Goal: Information Seeking & Learning: Learn about a topic

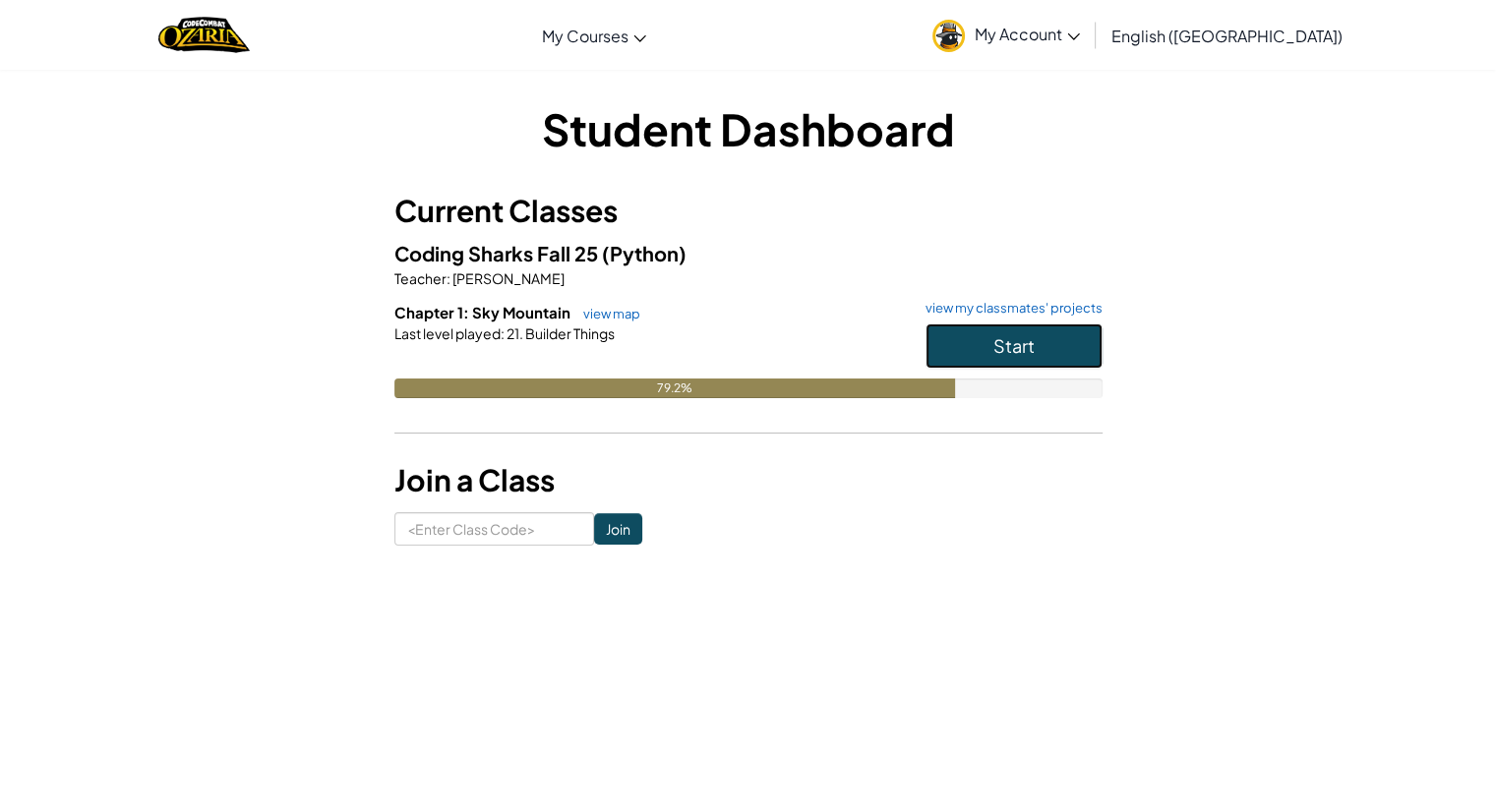
click at [1052, 351] on button "Start" at bounding box center [1014, 345] width 177 height 45
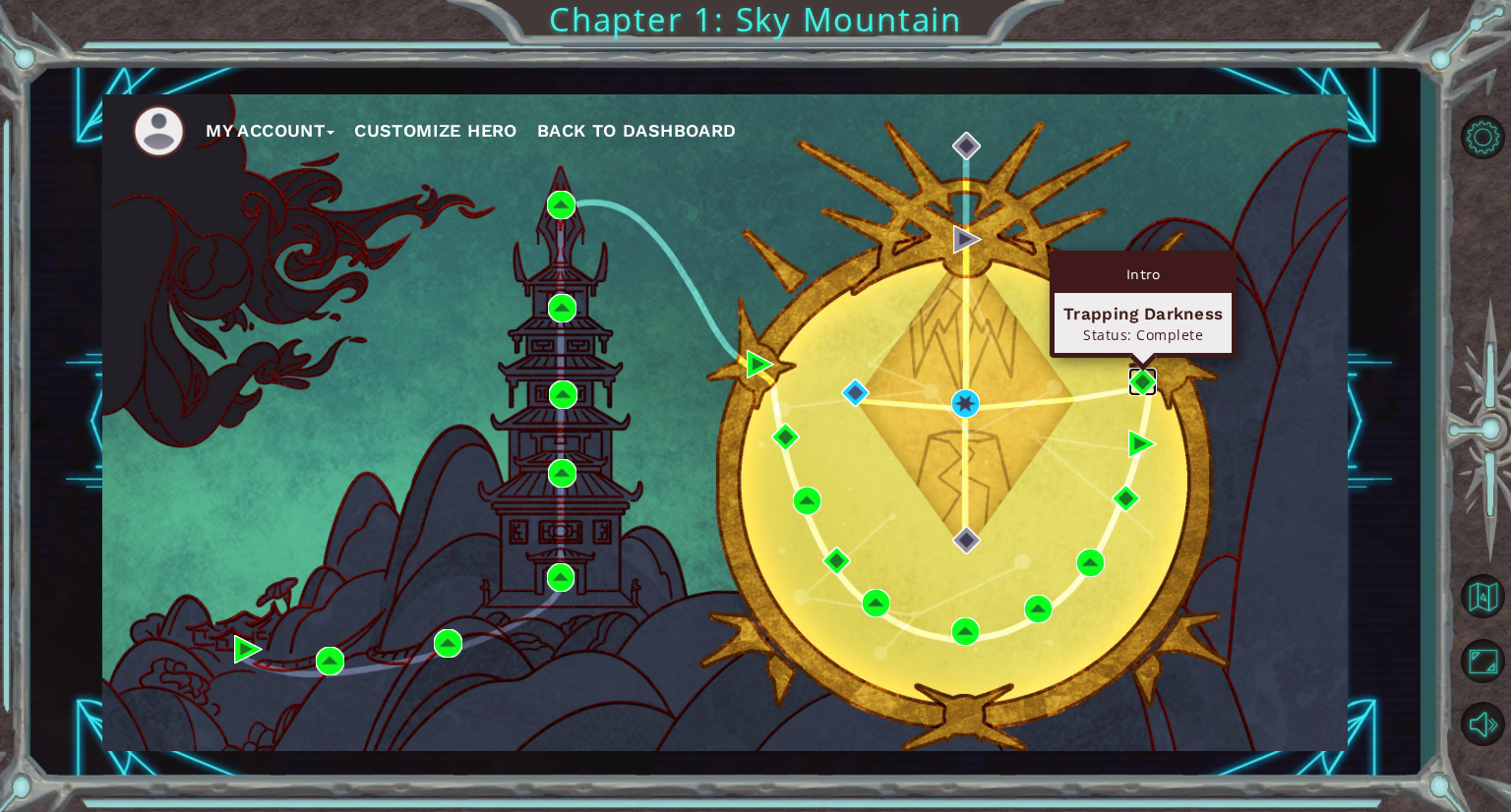
click at [1134, 368] on img at bounding box center [1143, 382] width 29 height 29
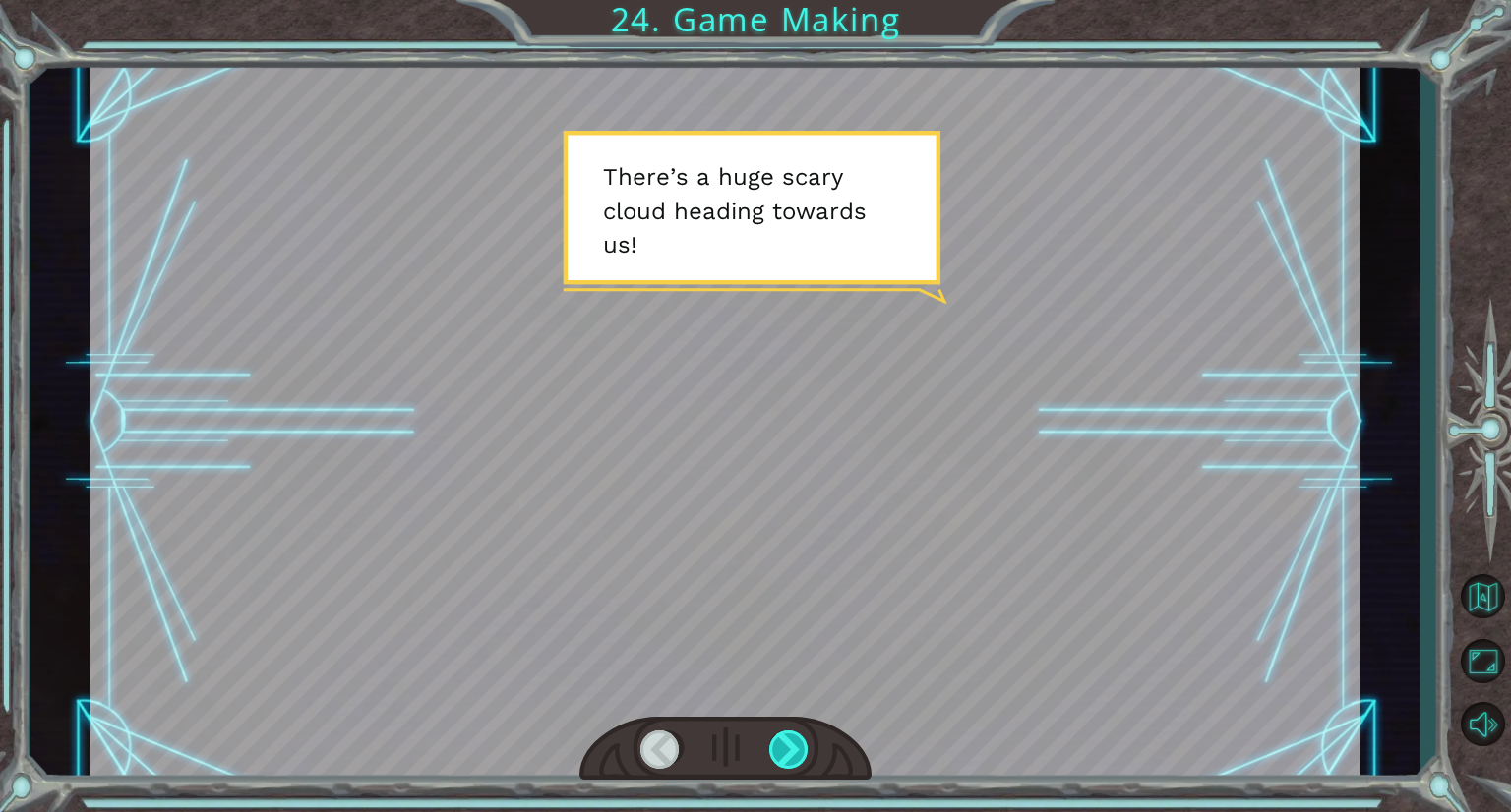
click at [786, 739] on div at bounding box center [789, 749] width 41 height 38
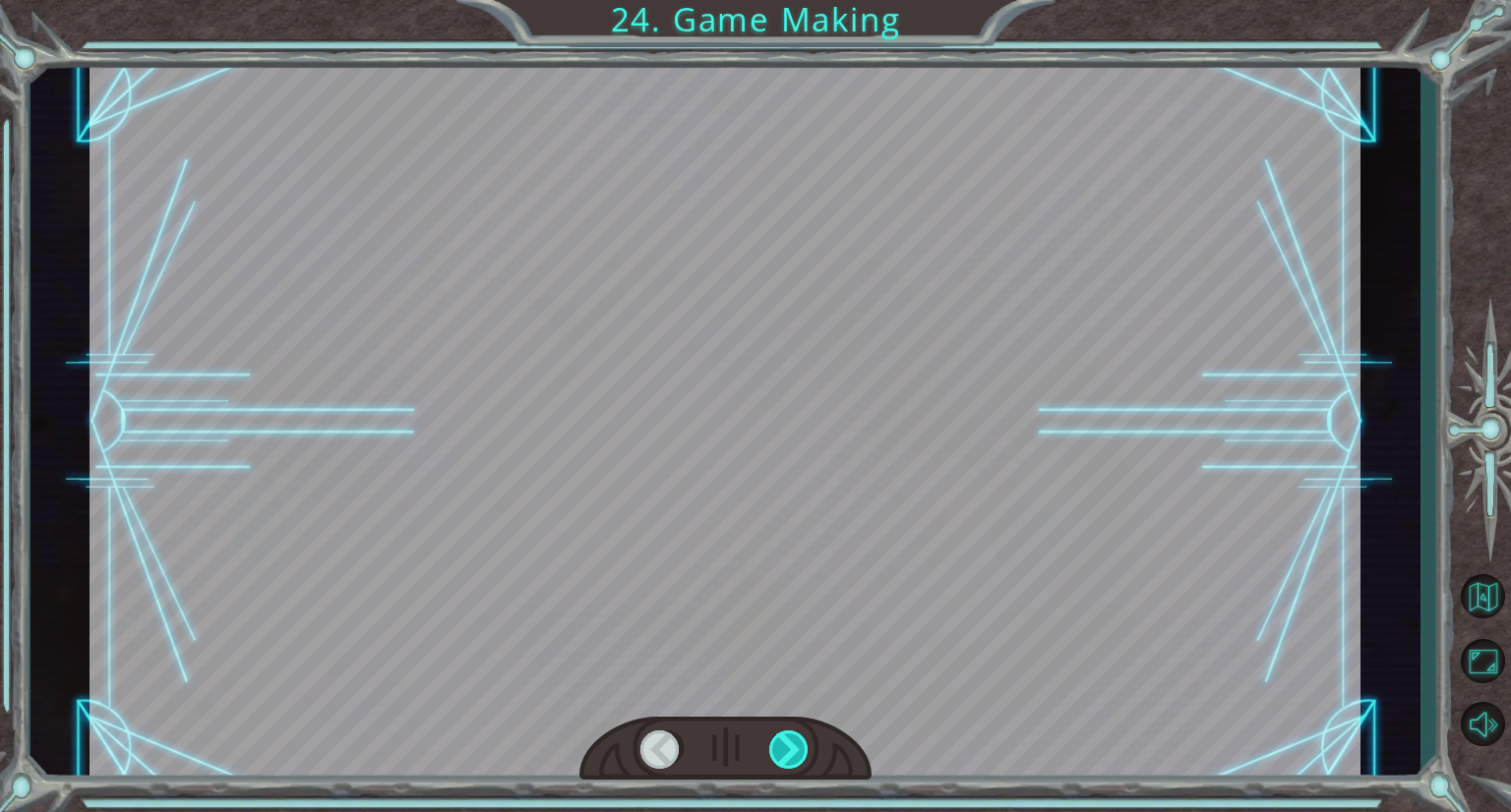
click at [786, 739] on div at bounding box center [789, 749] width 41 height 38
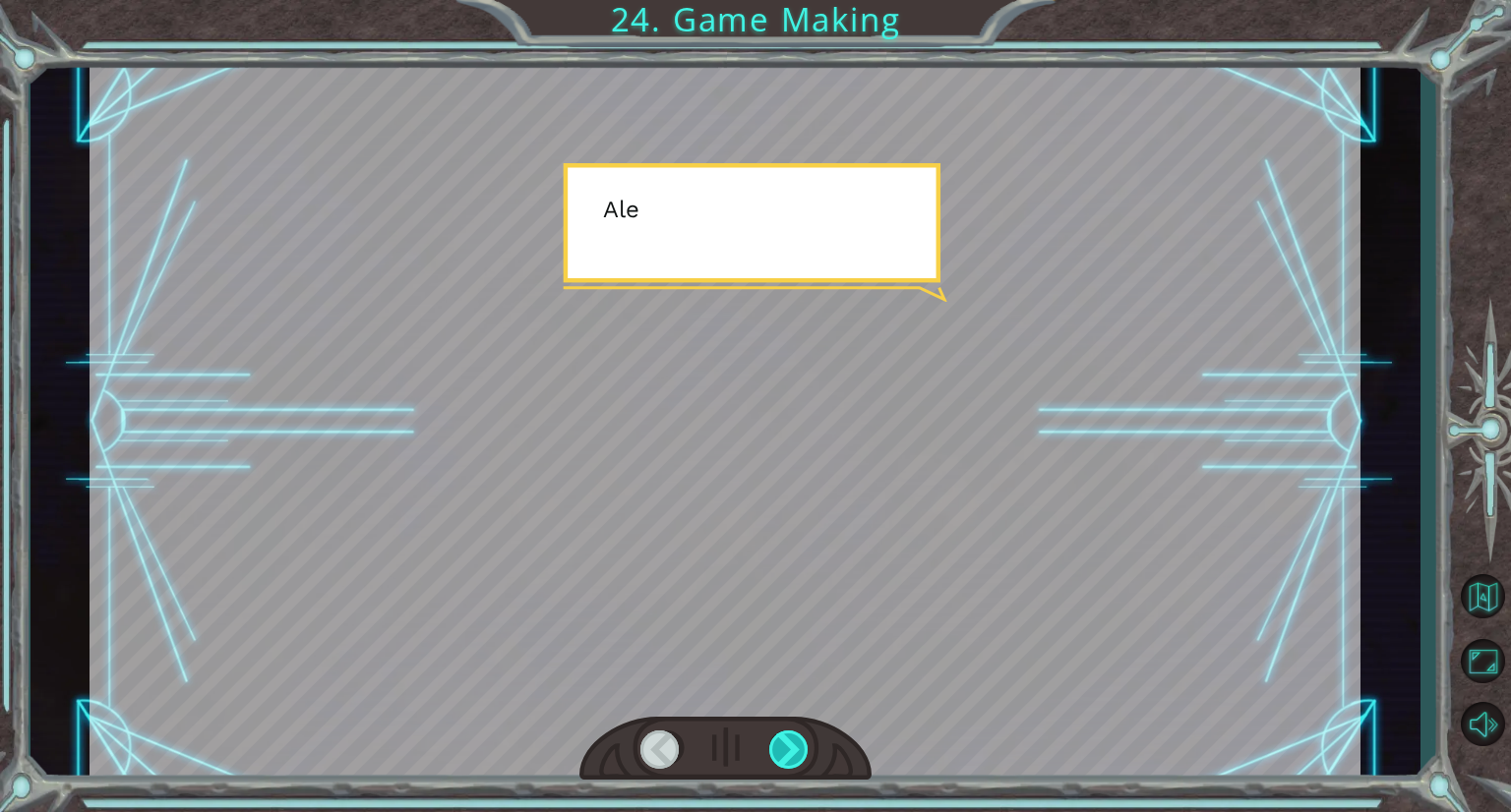
click at [786, 739] on div at bounding box center [789, 749] width 41 height 38
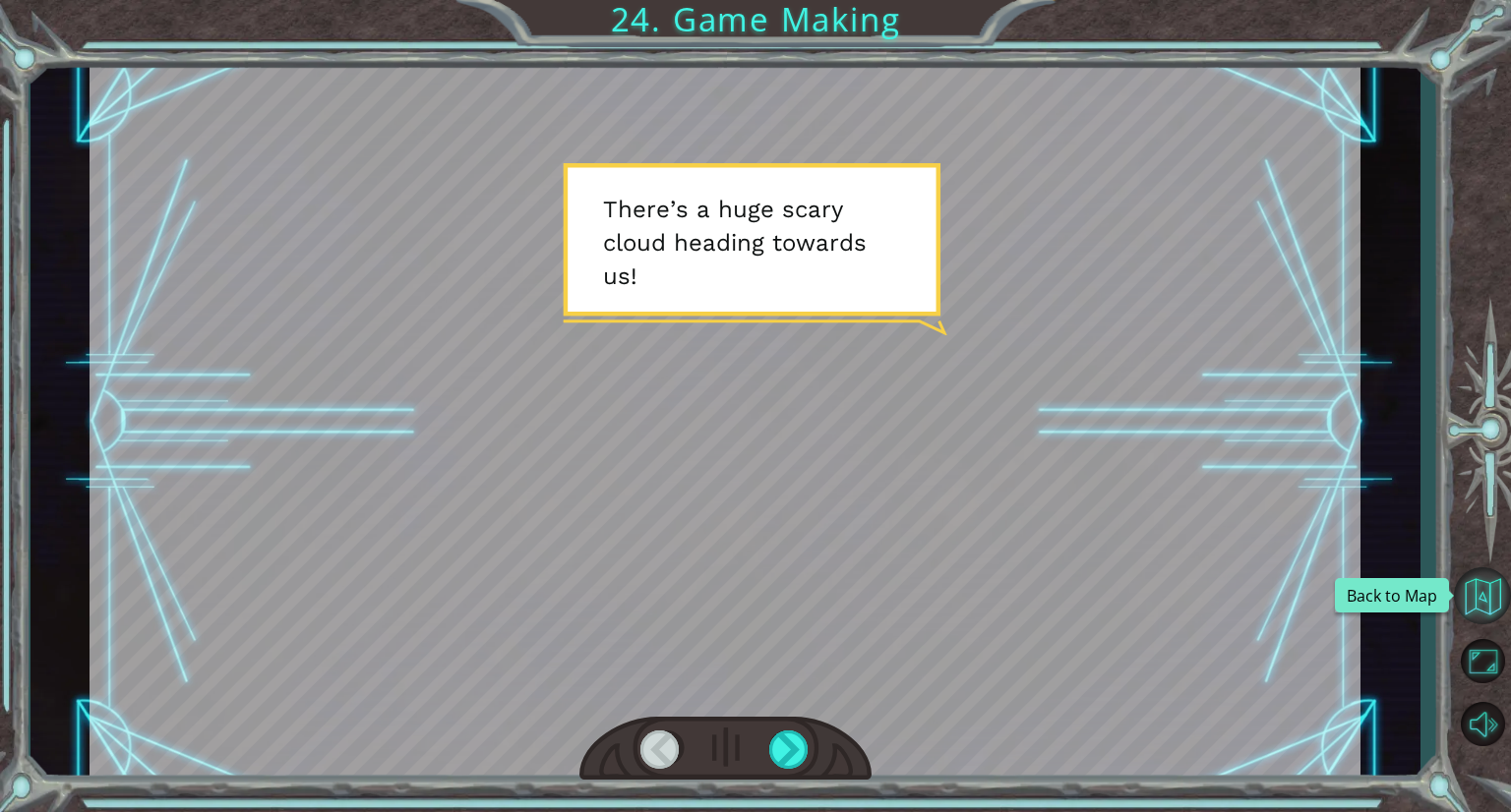
click at [1475, 588] on button "Back to Map" at bounding box center [1482, 596] width 57 height 57
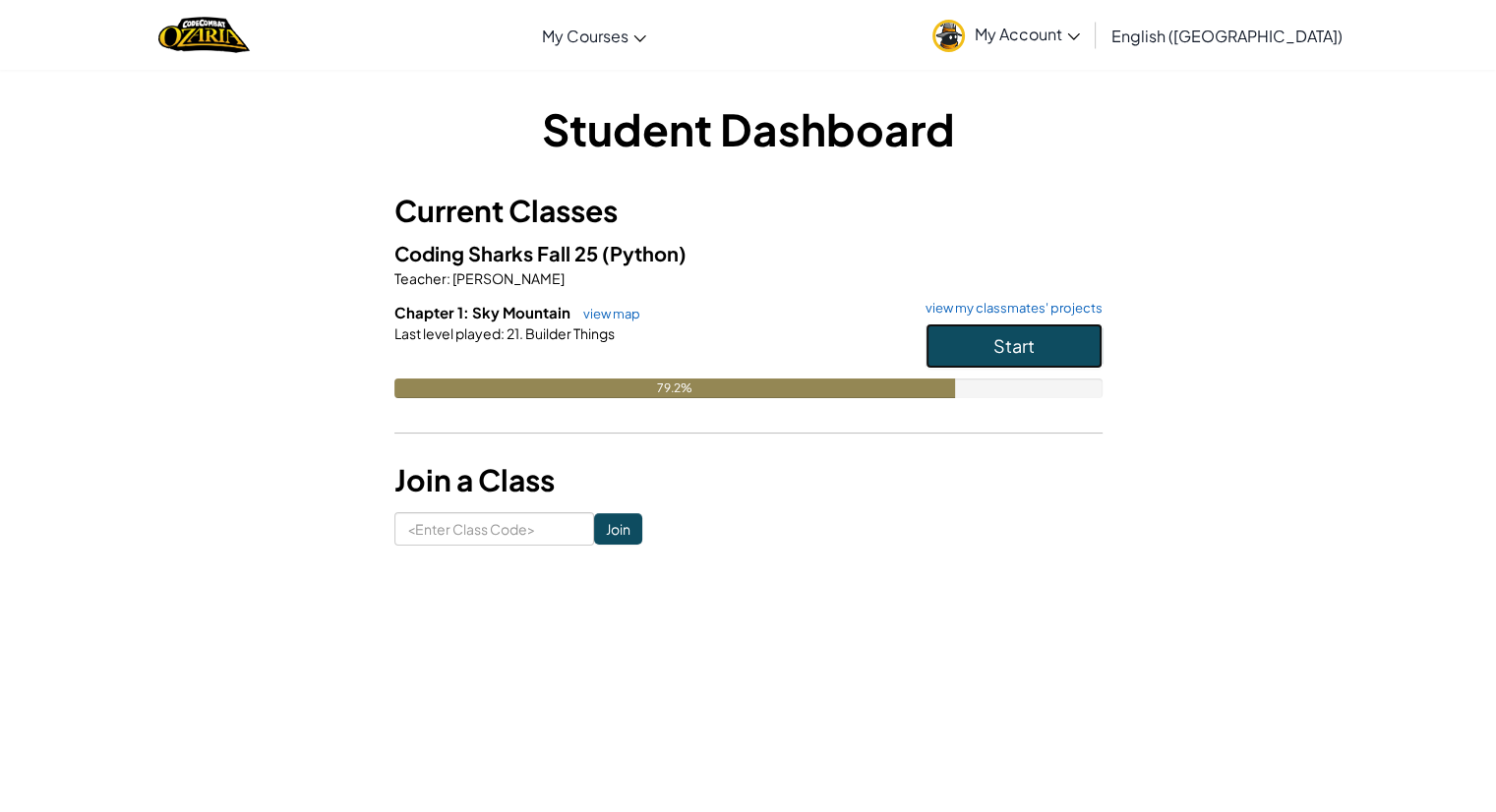
click at [1013, 343] on span "Start" at bounding box center [1014, 345] width 41 height 23
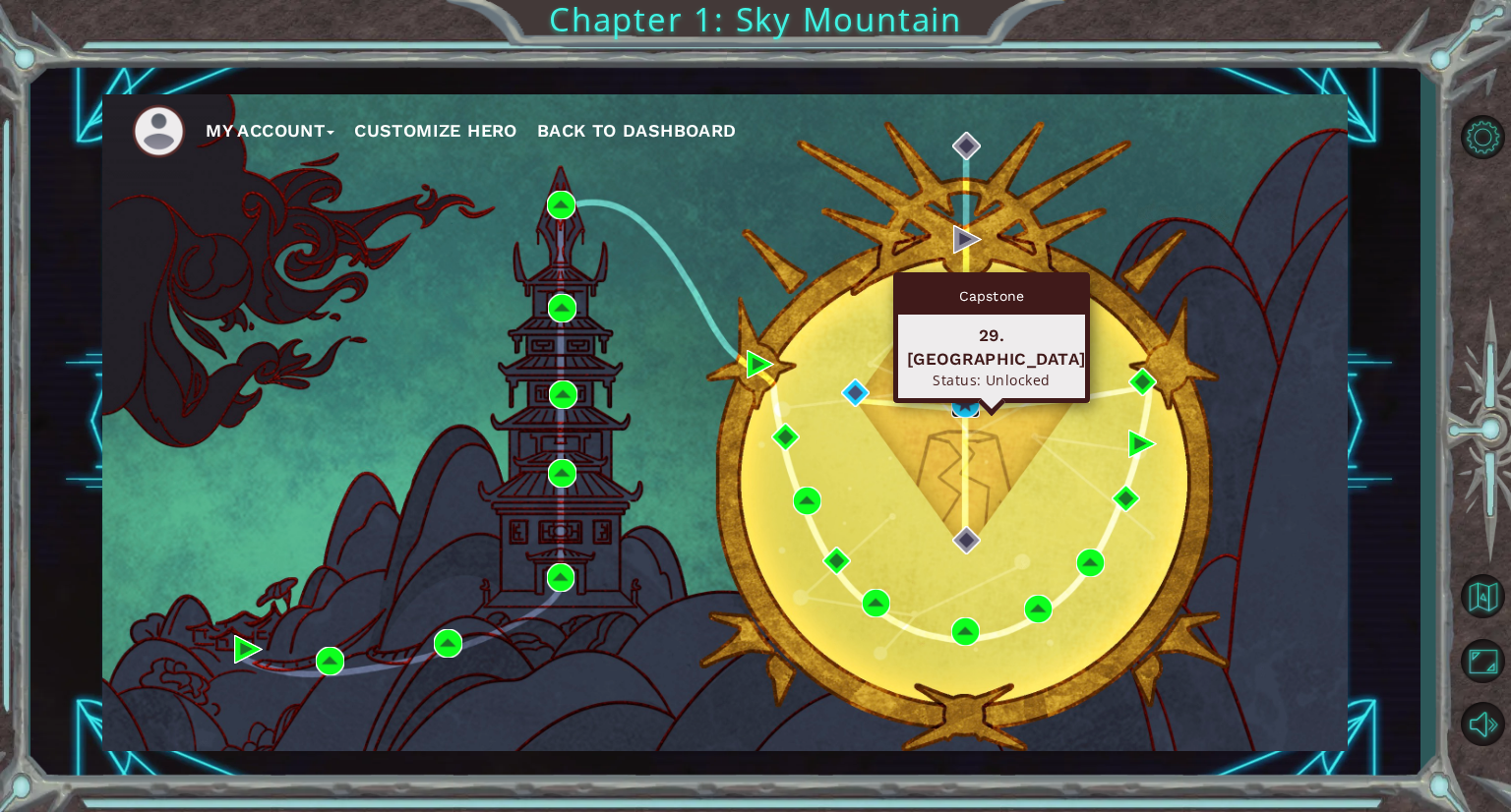
click at [964, 397] on img at bounding box center [965, 403] width 29 height 29
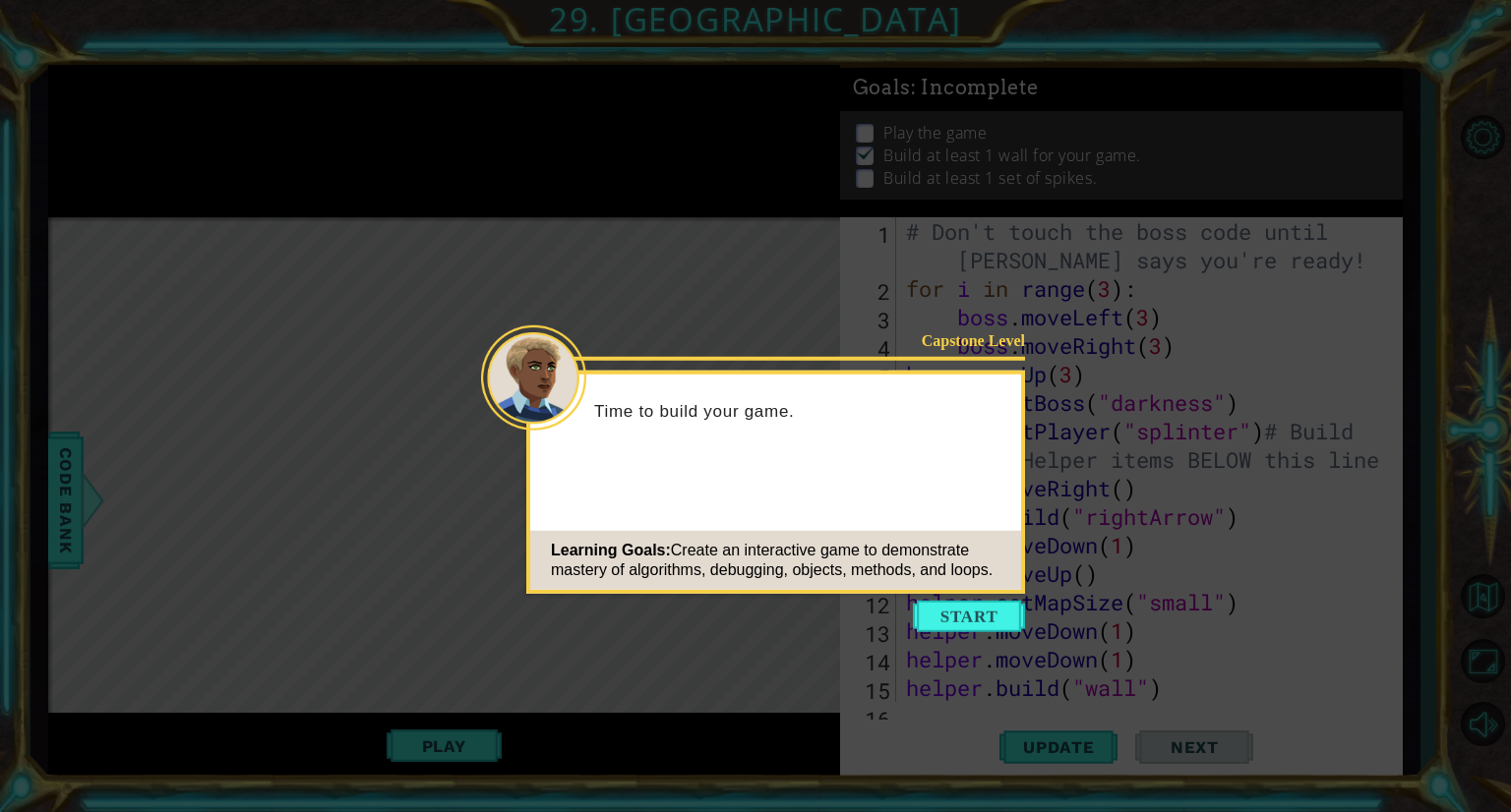
click at [968, 614] on button "Start" at bounding box center [969, 616] width 112 height 32
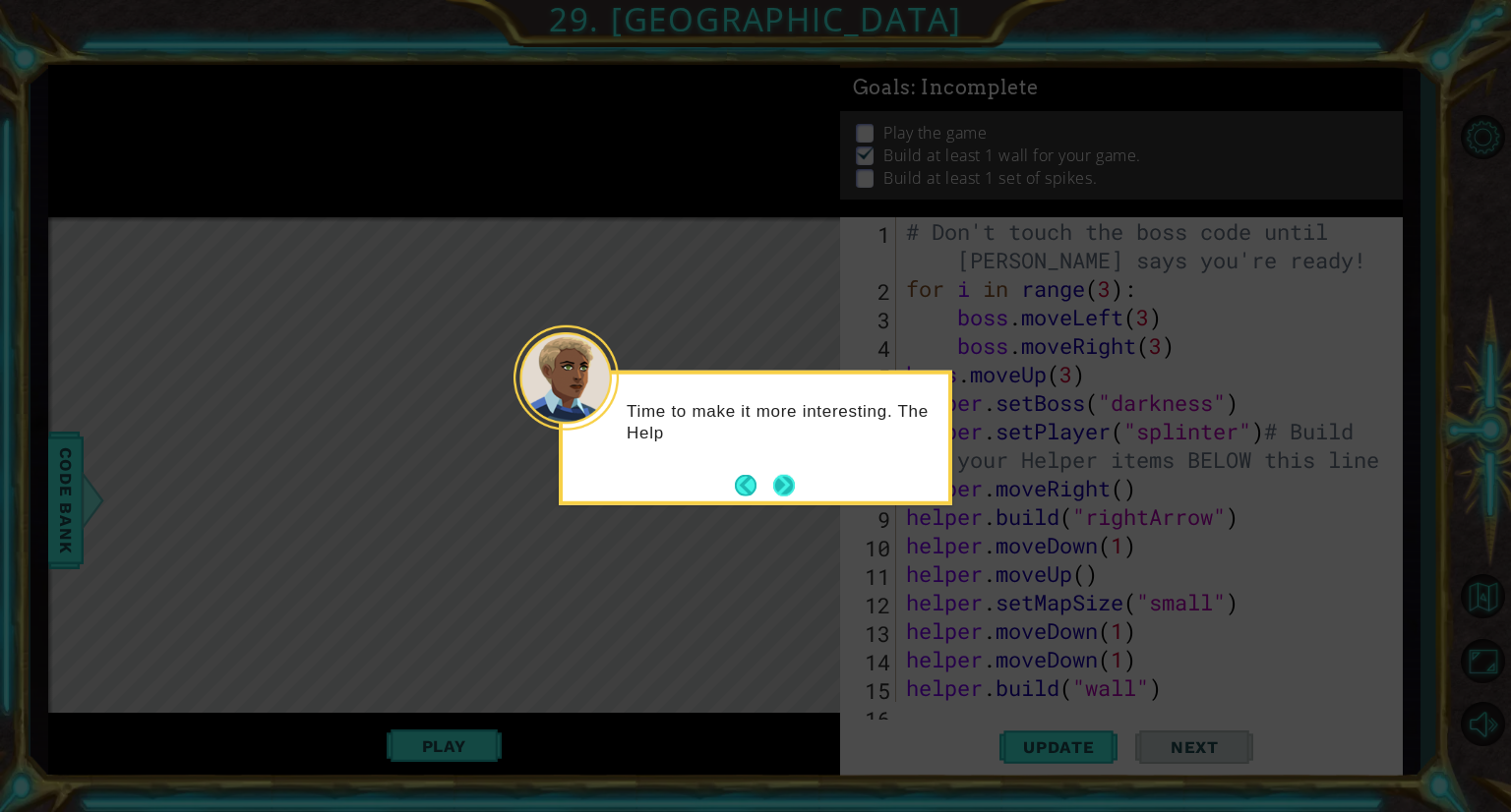
click at [771, 488] on button "Next" at bounding box center [784, 485] width 26 height 26
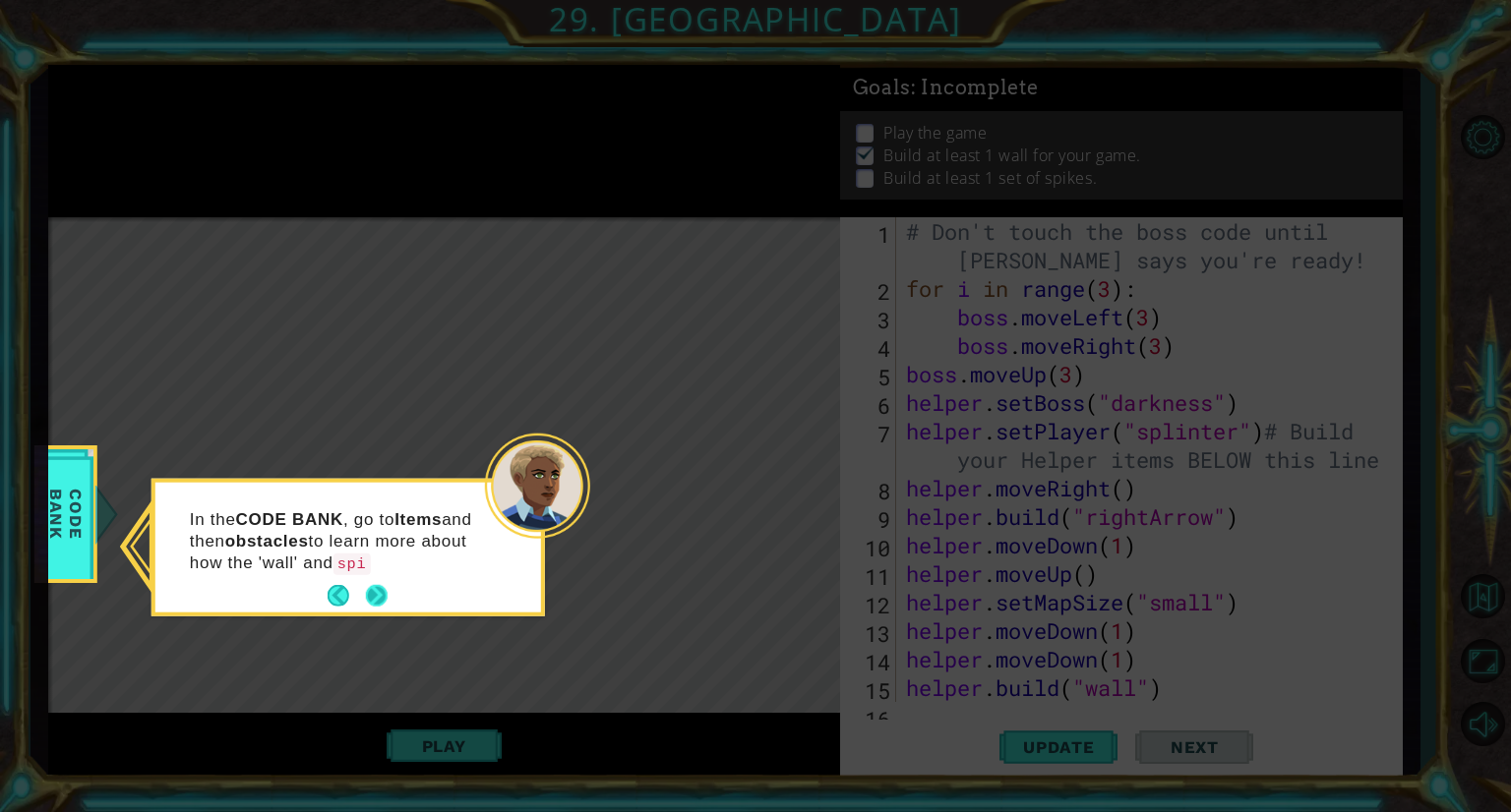
click at [378, 603] on footer at bounding box center [357, 597] width 60 height 30
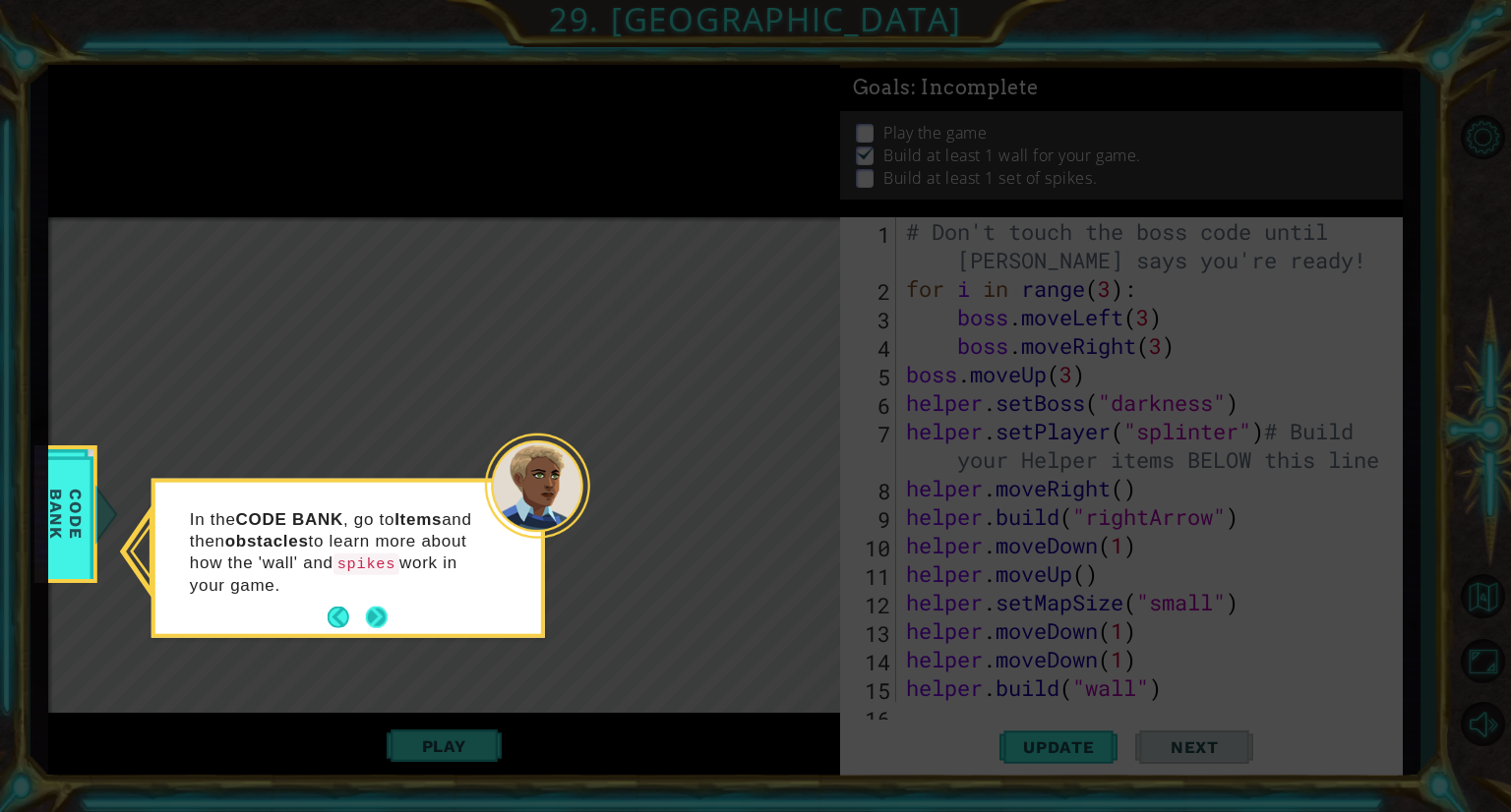
click at [370, 609] on button "Next" at bounding box center [377, 617] width 24 height 24
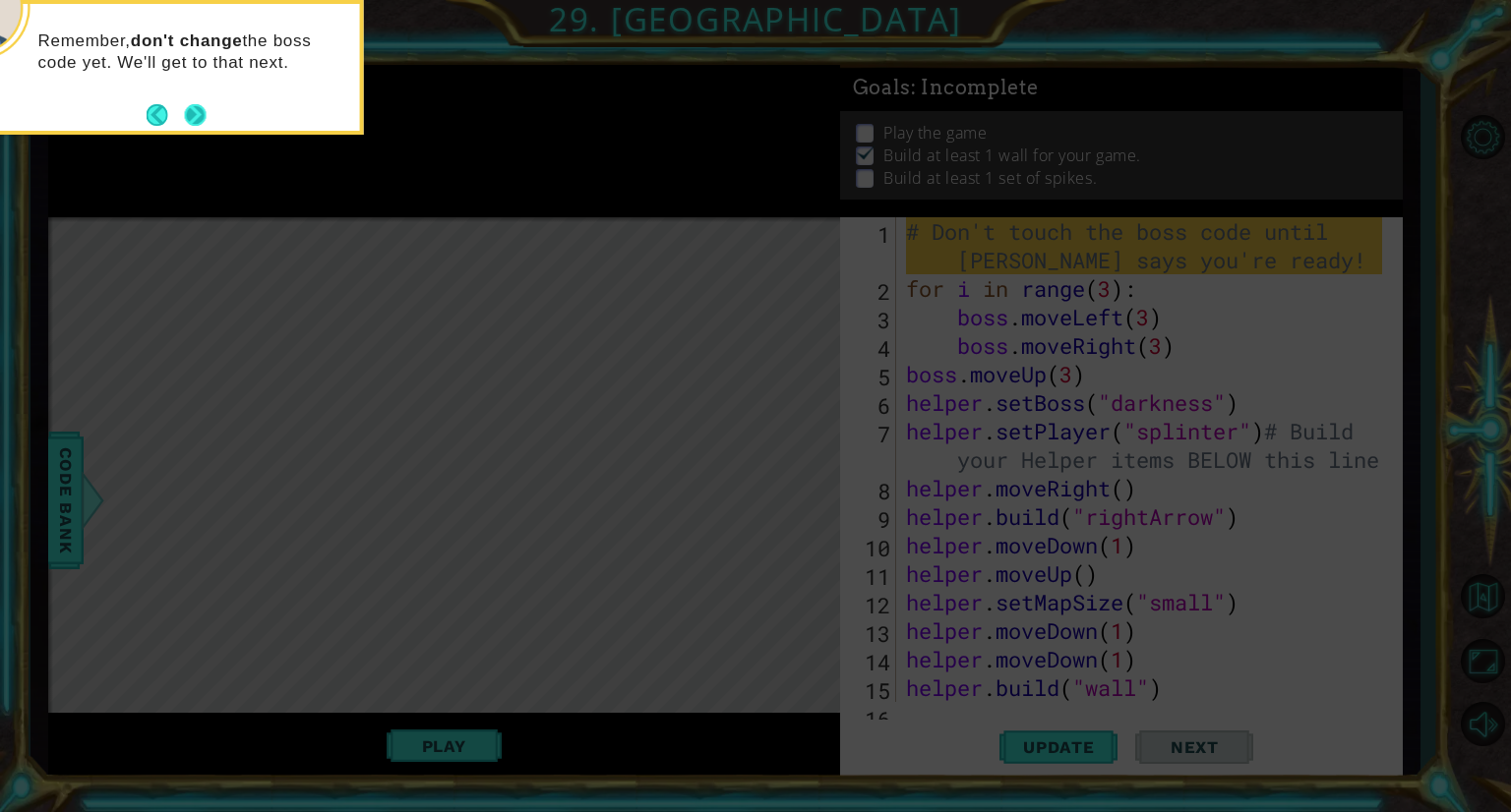
click at [189, 114] on button "Next" at bounding box center [195, 116] width 24 height 24
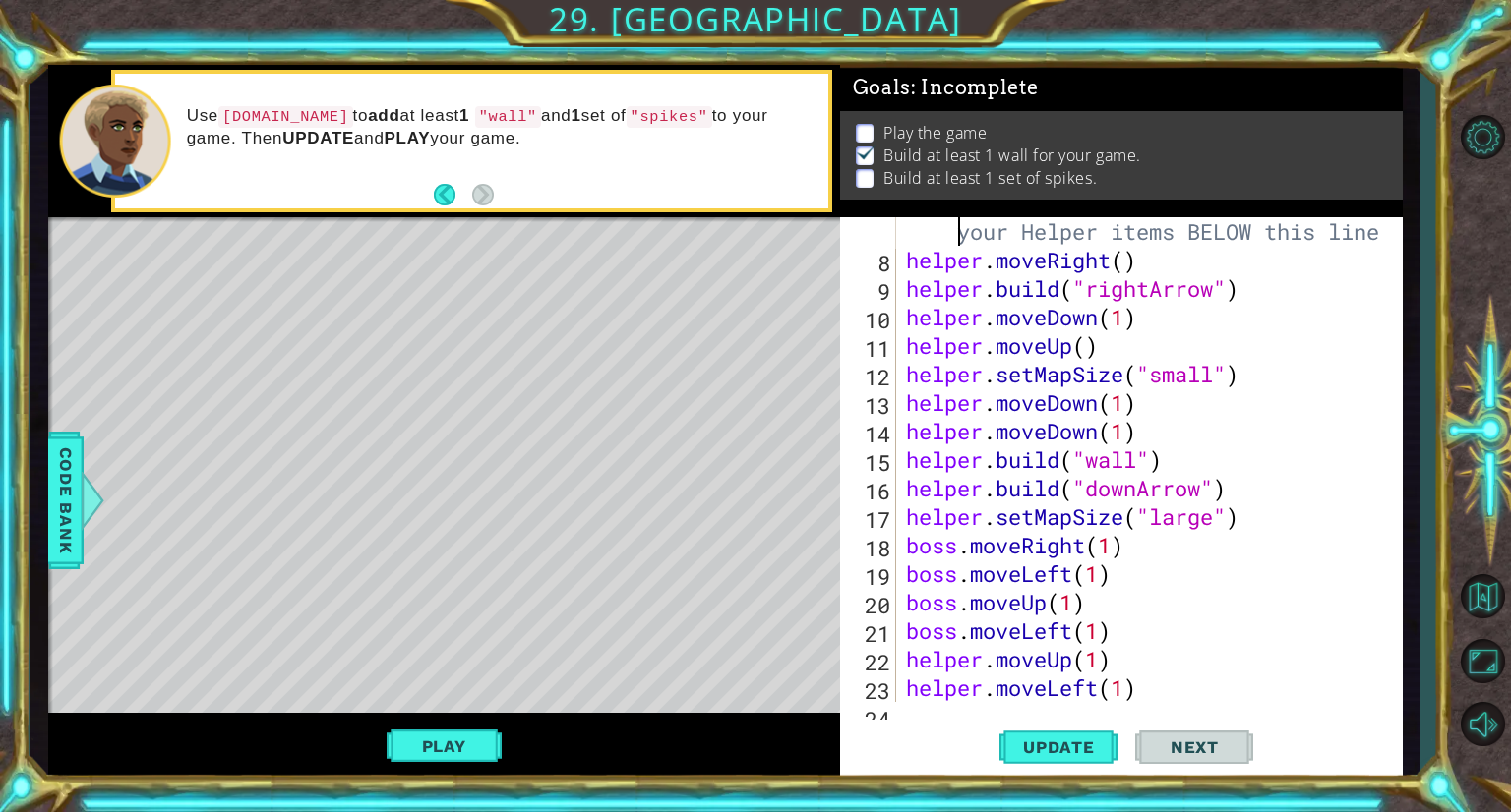
scroll to position [228, 0]
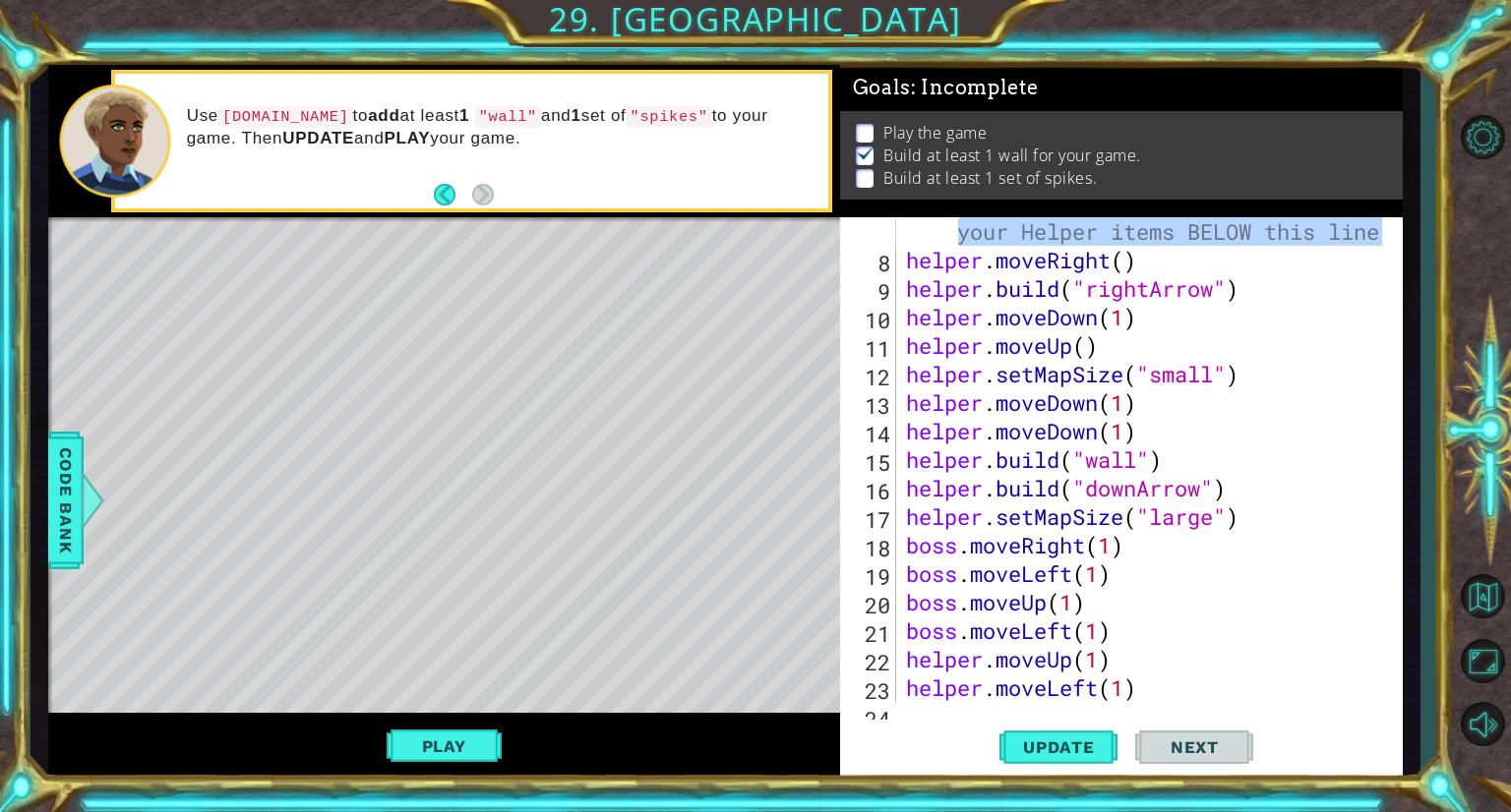
drag, startPoint x: 960, startPoint y: 227, endPoint x: 1382, endPoint y: 239, distance: 422.2
click at [1382, 239] on div "7 8 9 10 11 12 13 14 15 16 17 18 19 20 21 22 23 24 25 helper . setPlayer ( "spl…" at bounding box center [1119, 460] width 557 height 485
type textarea "helper.setPlayer("splinter")# Build your Helper items BELOW this line"
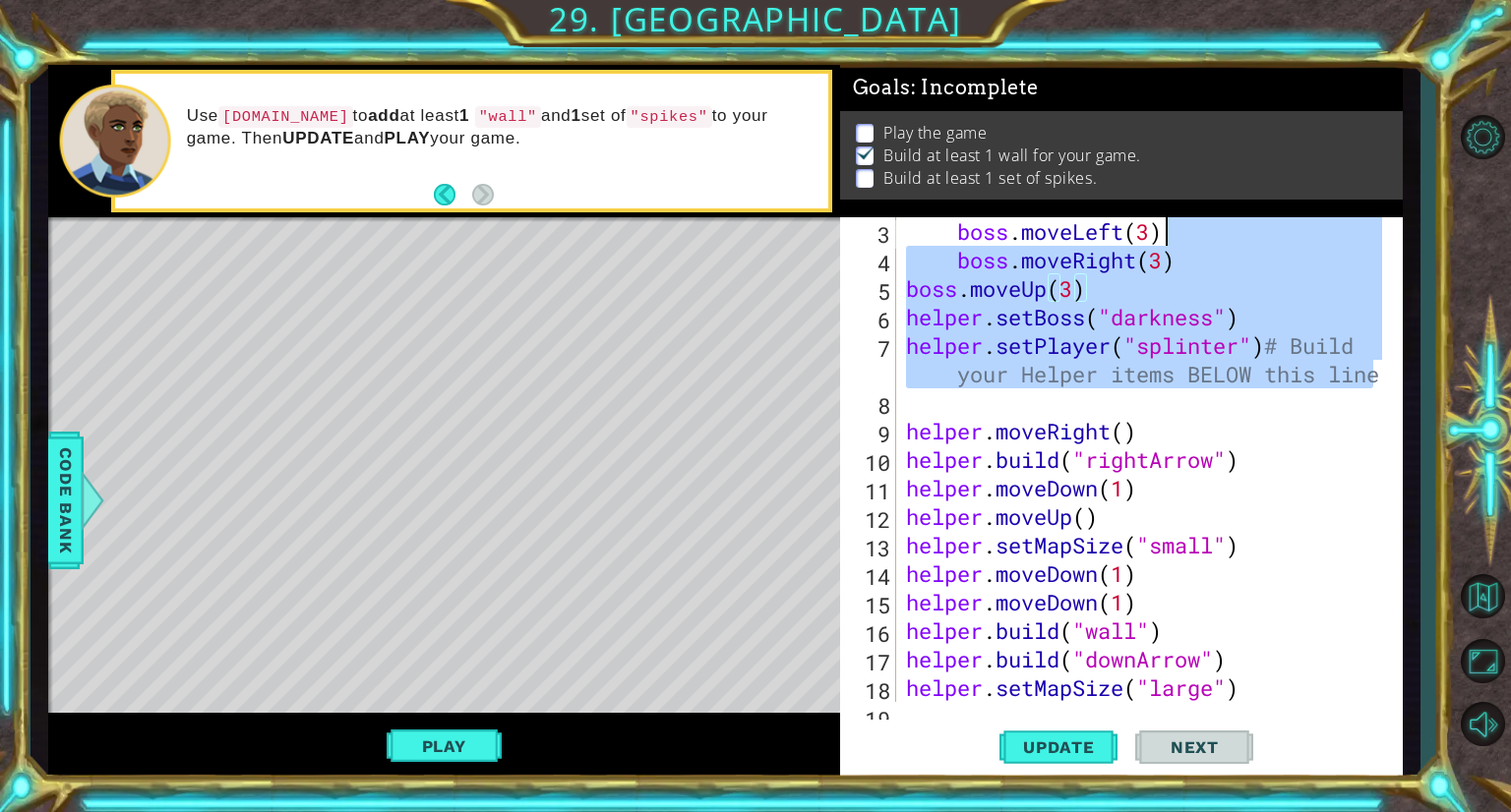
scroll to position [0, 0]
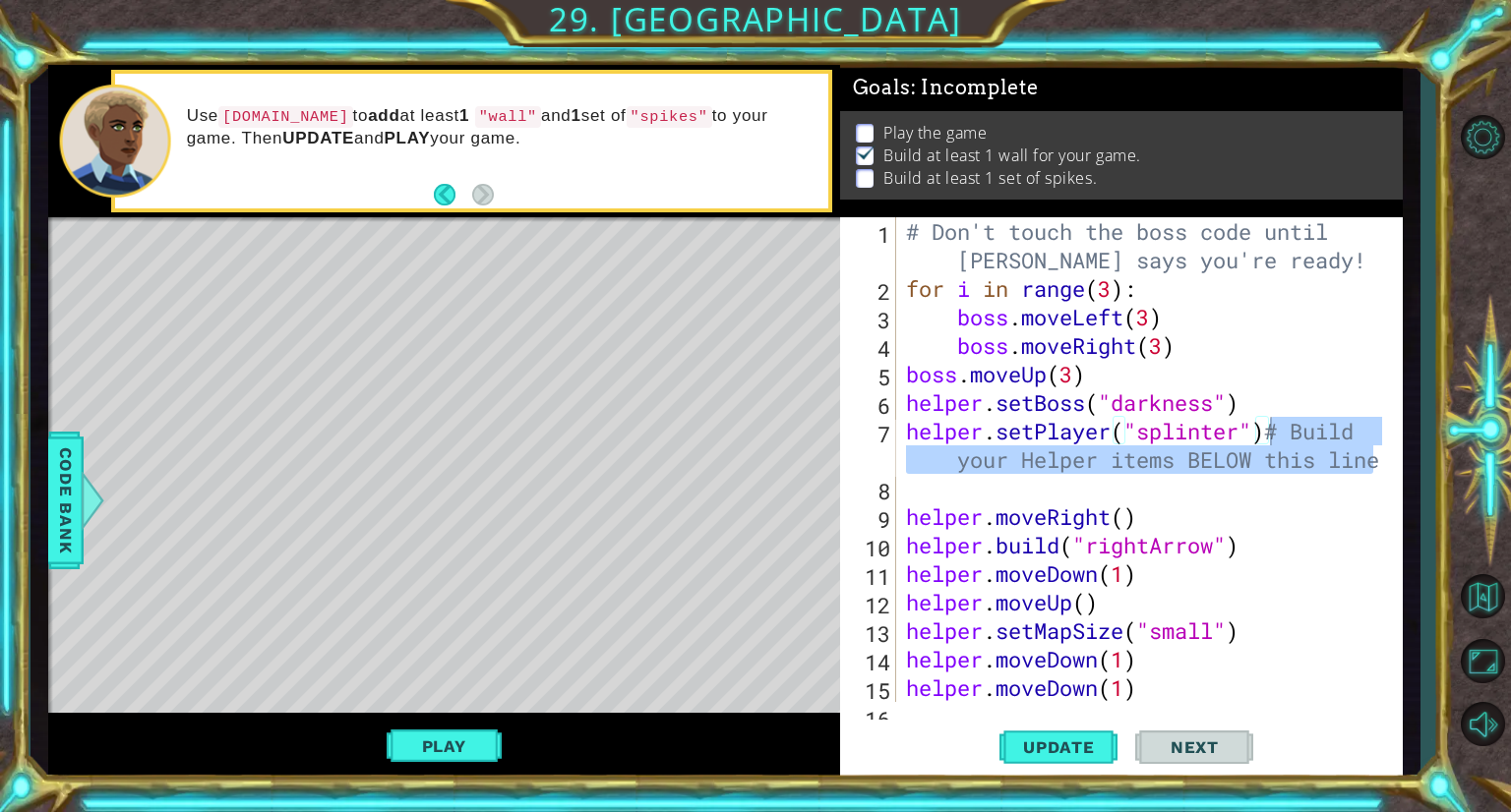
drag, startPoint x: 1377, startPoint y: 232, endPoint x: 1275, endPoint y: 435, distance: 227.2
click at [1275, 435] on div "helper.setPlayer("splinter")# Build your Helper items BELOW this line 1 2 3 4 5…" at bounding box center [1119, 460] width 557 height 485
